Goal: Browse casually

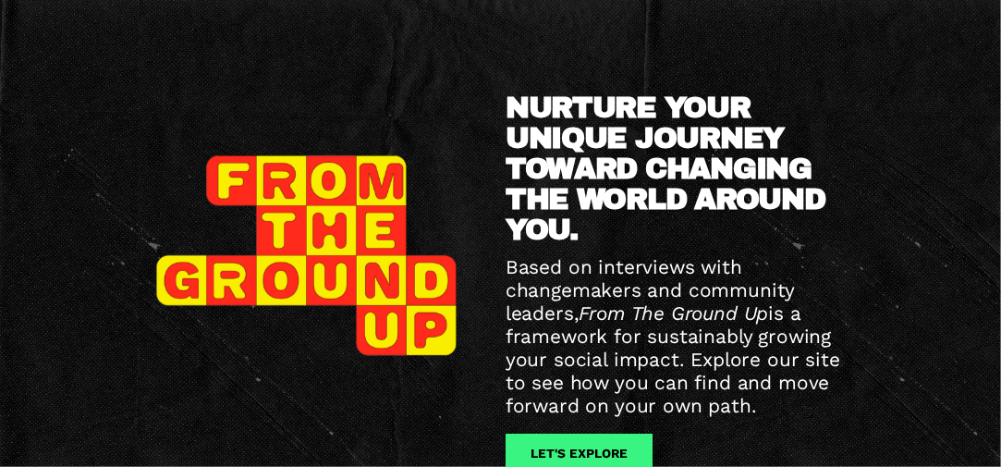
scroll to position [370, 0]
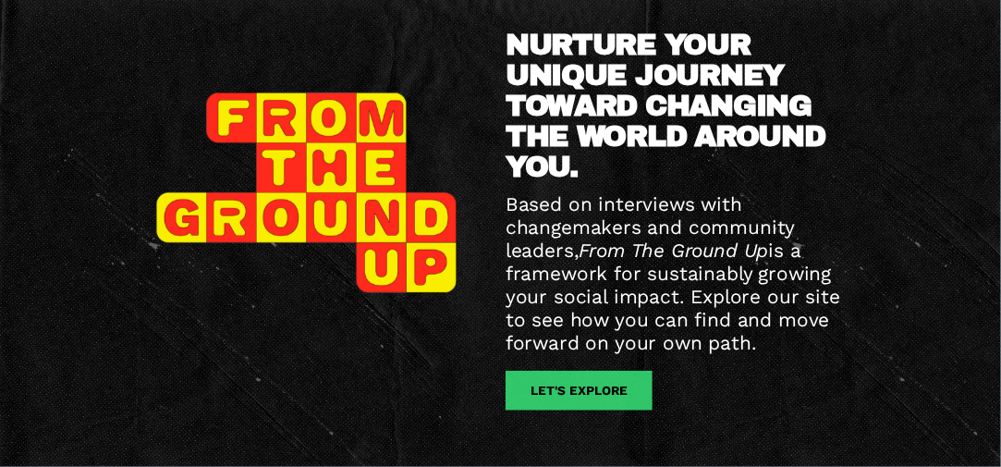
click at [603, 395] on link "let's explore" at bounding box center [578, 390] width 147 height 40
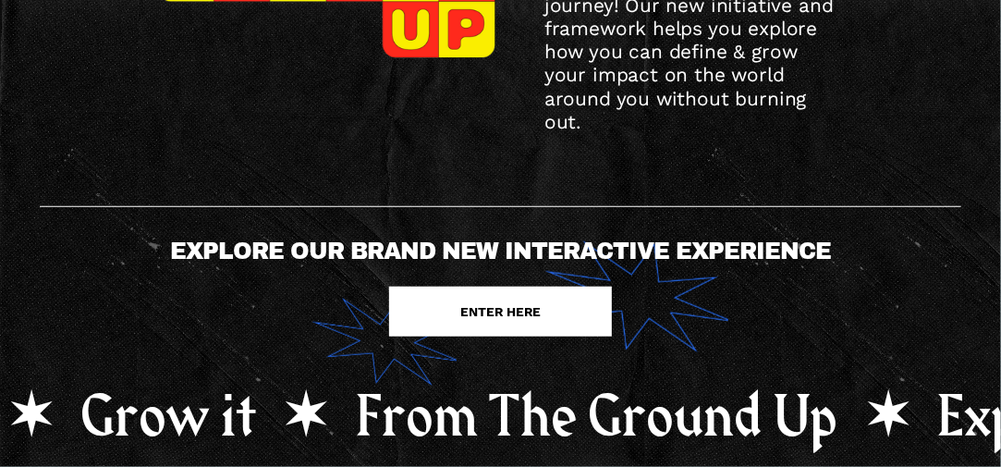
scroll to position [277, 0]
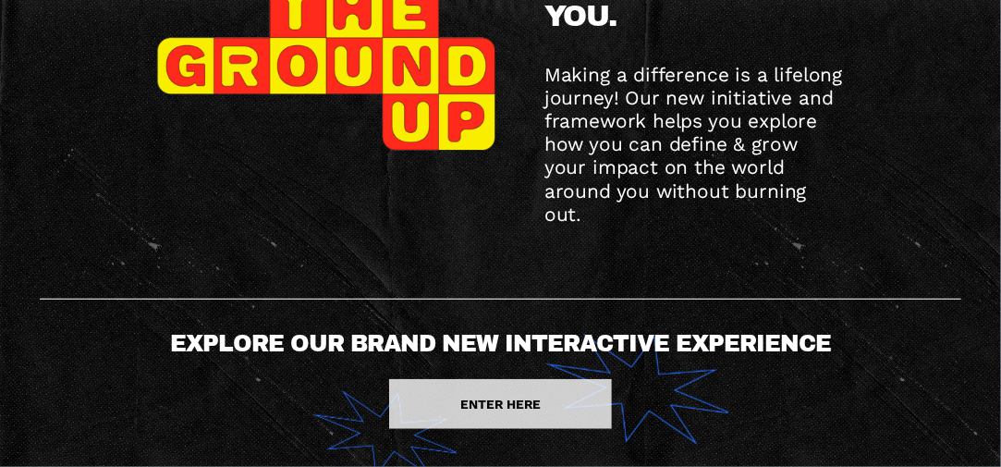
click at [536, 387] on link "ENTER HERE" at bounding box center [500, 404] width 223 height 50
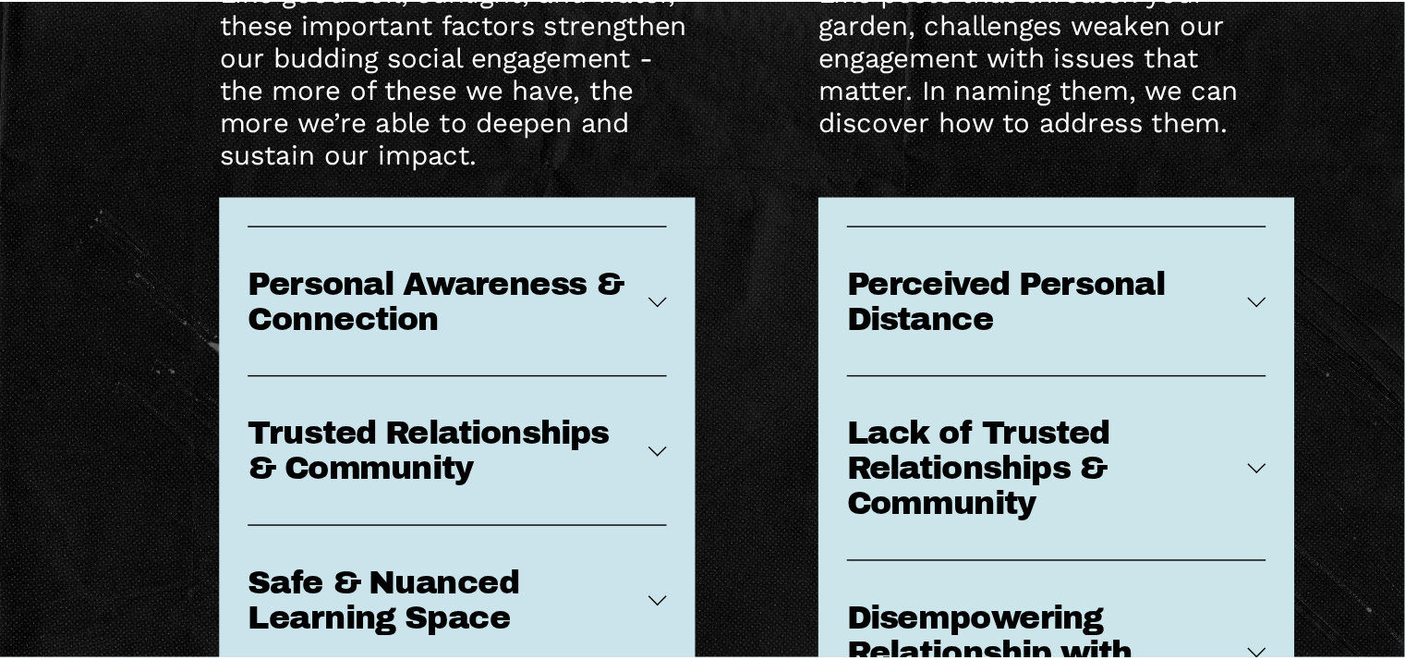
scroll to position [7965, 0]
